Goal: Information Seeking & Learning: Find specific fact

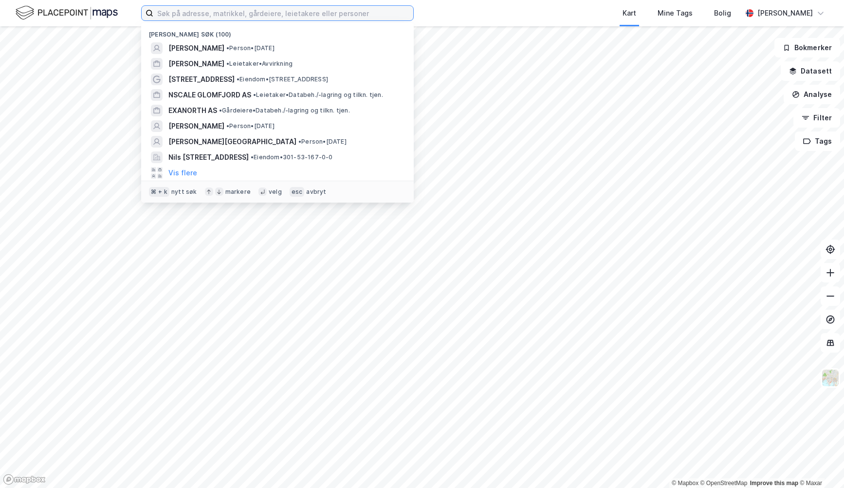
click at [204, 14] on input at bounding box center [283, 13] width 260 height 15
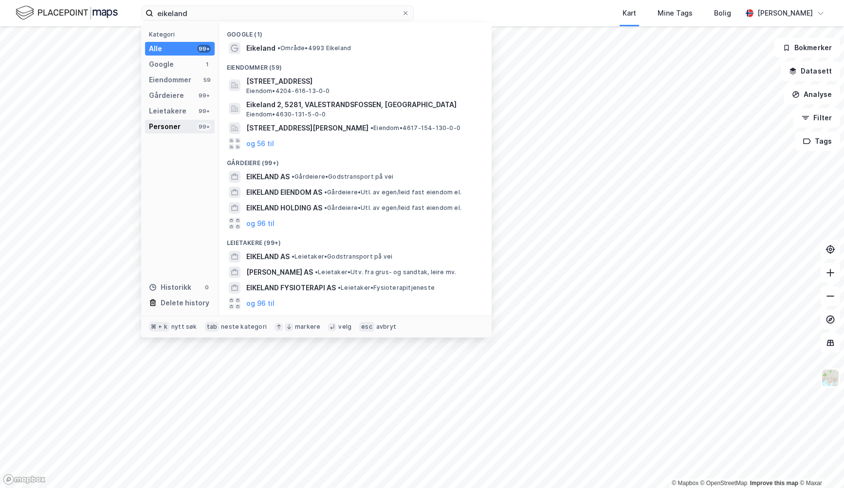
click at [167, 122] on div "Personer" at bounding box center [165, 127] width 32 height 12
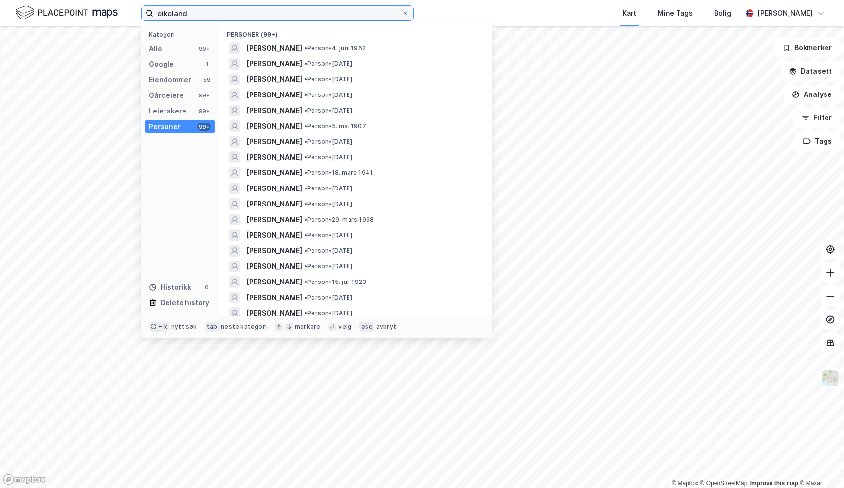
click at [275, 17] on input "eikeland" at bounding box center [277, 13] width 248 height 15
type input "eikeland"
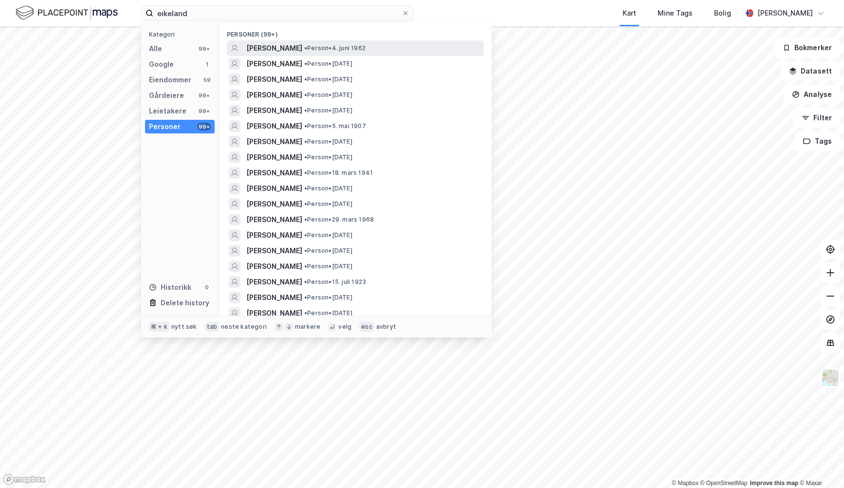
click at [321, 41] on div "[PERSON_NAME] • Person • [DATE]" at bounding box center [355, 48] width 257 height 16
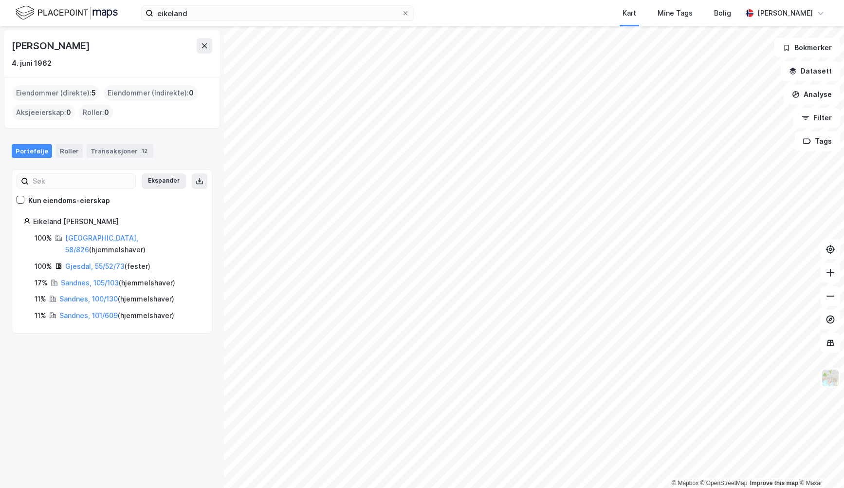
click at [216, 24] on div "eikeland Kart Mine Tags Bolig [PERSON_NAME]" at bounding box center [422, 13] width 844 height 26
click at [215, 12] on input "eikeland" at bounding box center [277, 13] width 248 height 15
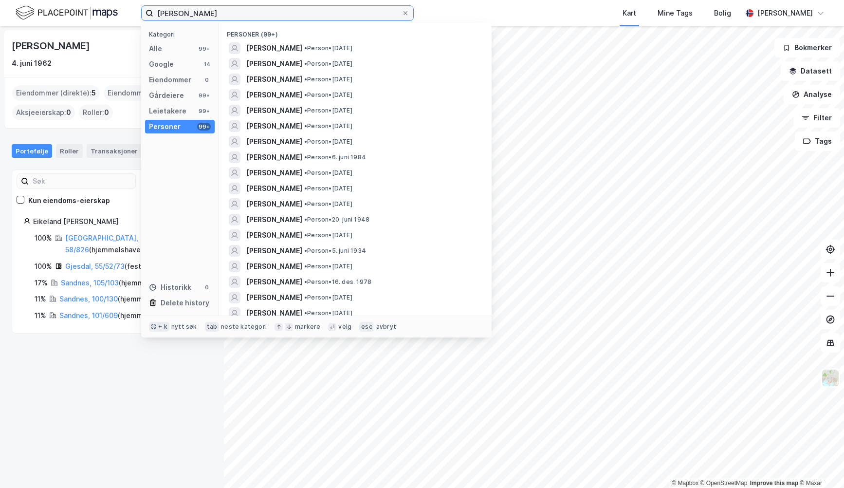
click at [193, 14] on input "[PERSON_NAME]" at bounding box center [277, 13] width 248 height 15
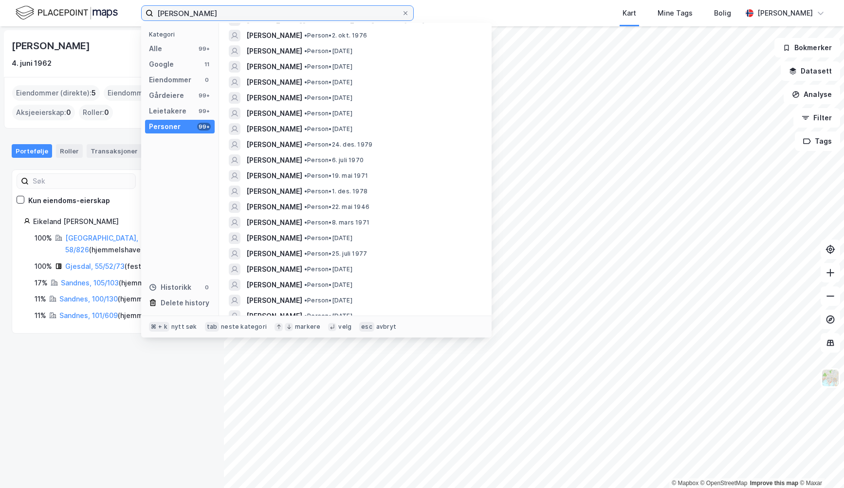
scroll to position [1128, 0]
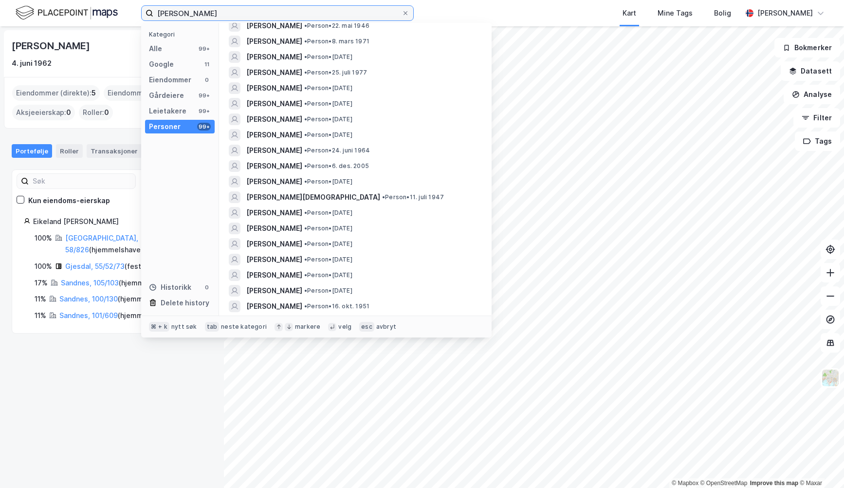
drag, startPoint x: 195, startPoint y: 14, endPoint x: 175, endPoint y: 17, distance: 20.6
click at [175, 17] on input "[PERSON_NAME]" at bounding box center [277, 13] width 248 height 15
type input "[PERSON_NAME]"
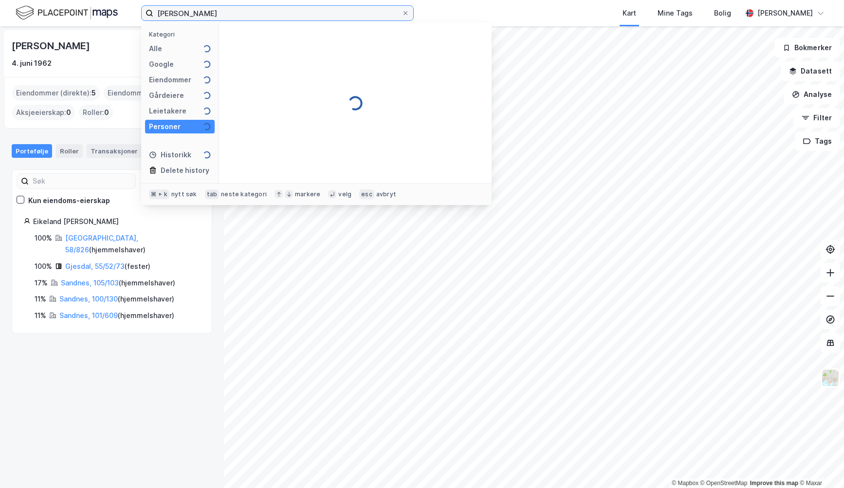
scroll to position [0, 0]
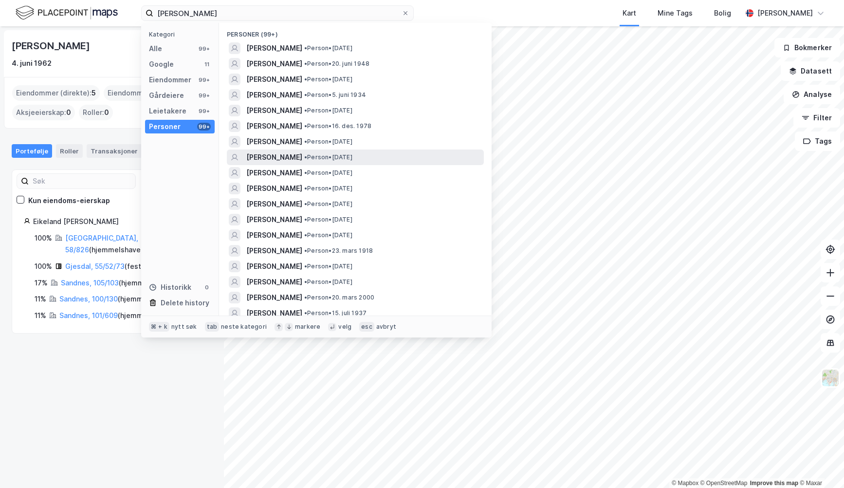
click at [352, 157] on span "• Person • [DATE]" at bounding box center [328, 157] width 48 height 8
